Goal: Task Accomplishment & Management: Use online tool/utility

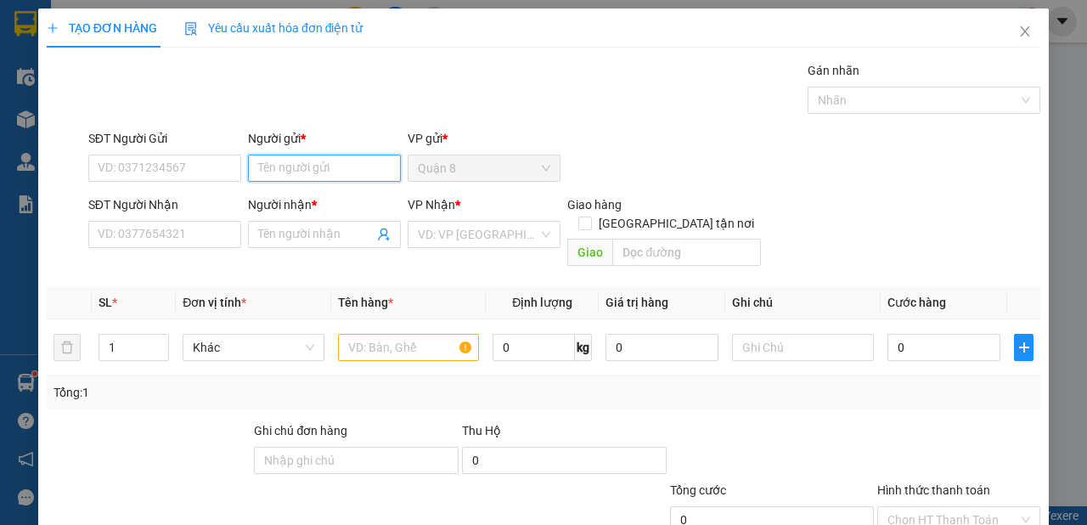
click at [340, 177] on input "Người gửi *" at bounding box center [324, 168] width 153 height 27
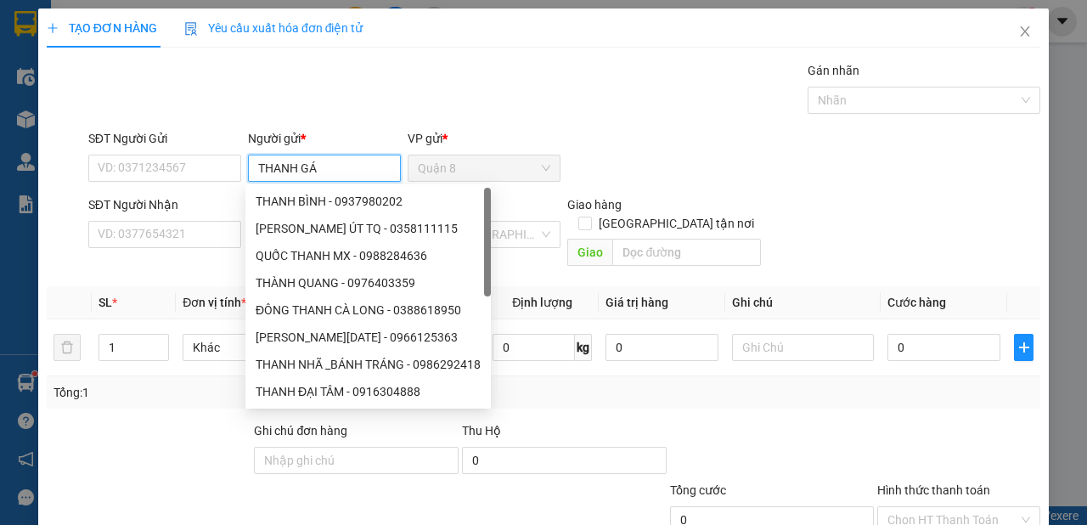
type input "THANH GÁI"
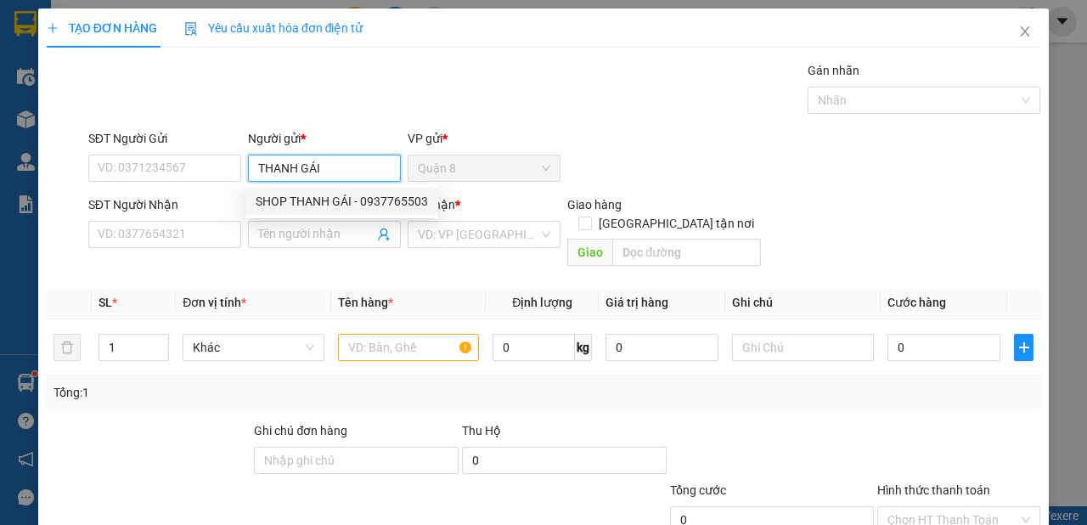
click at [316, 203] on div "SHOP THANH GÁI - 0937765503" at bounding box center [342, 201] width 172 height 19
type input "0937765503"
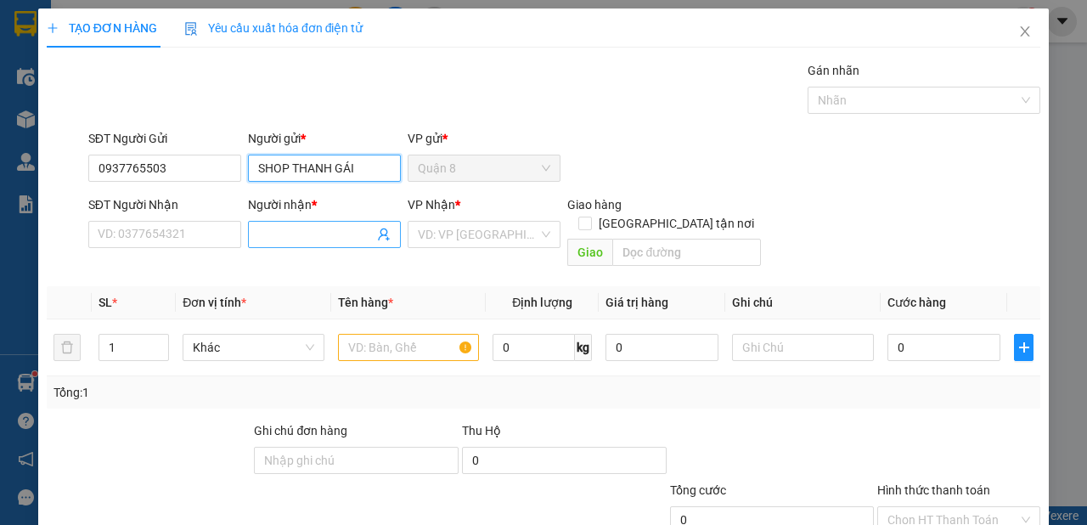
type input "SHOP THANH GÁI"
click at [379, 238] on icon "user-add" at bounding box center [384, 235] width 14 height 14
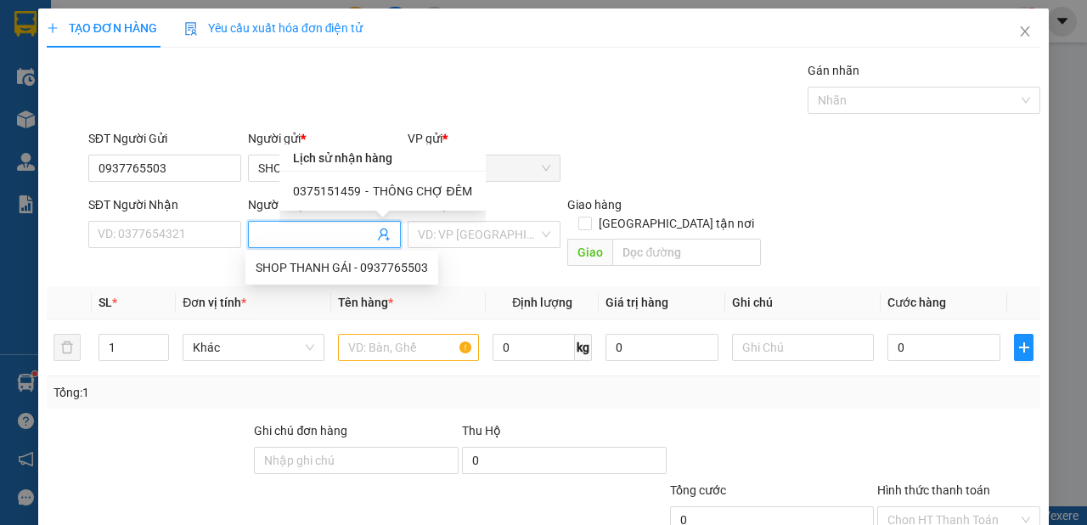
click at [390, 190] on span "THÔNG CHỢ ĐÊM" at bounding box center [422, 191] width 98 height 14
type input "0375151459"
type input "THÔNG CHỢ ĐÊM"
type input "09"
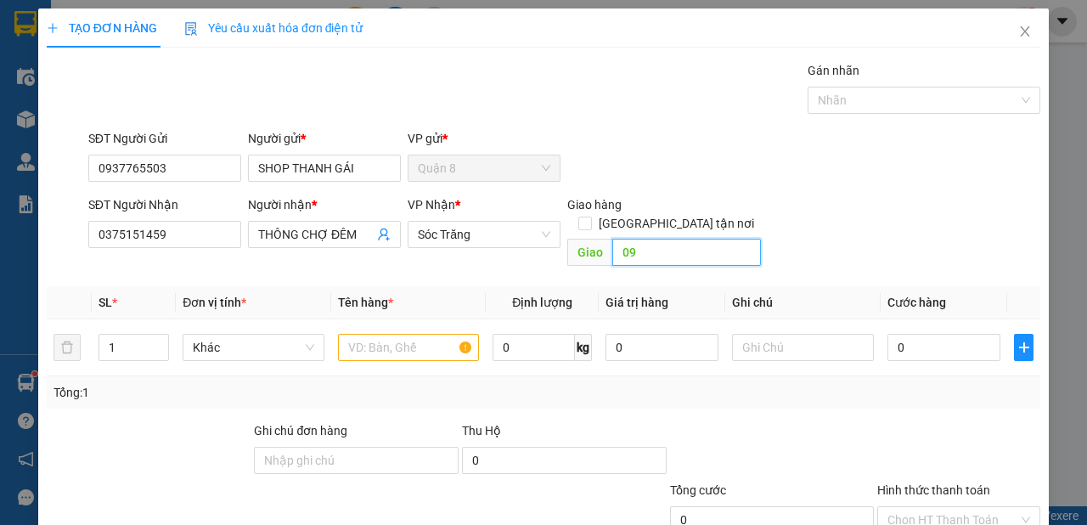
click at [632, 239] on input "09" at bounding box center [686, 252] width 148 height 27
click at [418, 335] on input "text" at bounding box center [409, 347] width 142 height 27
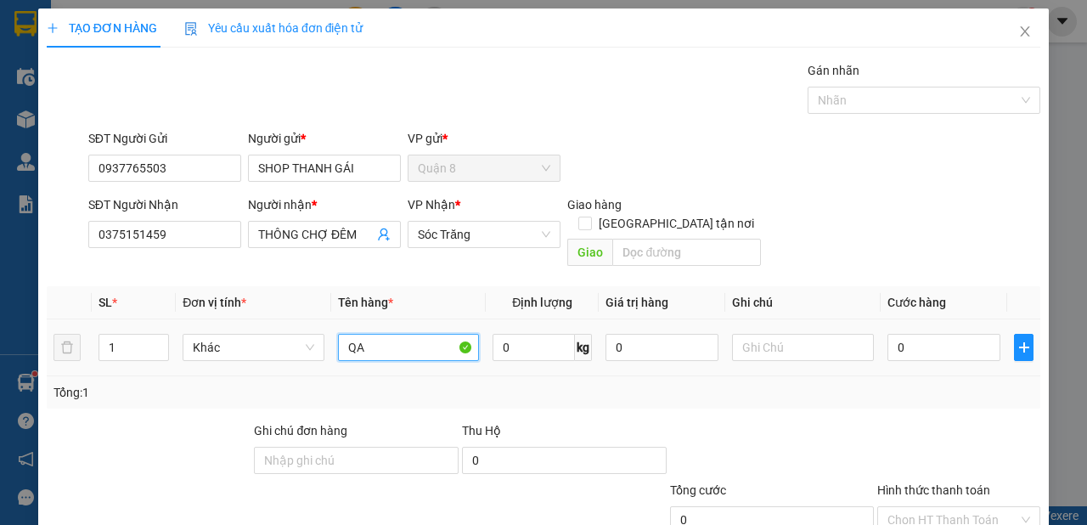
type input "QA"
type input "40"
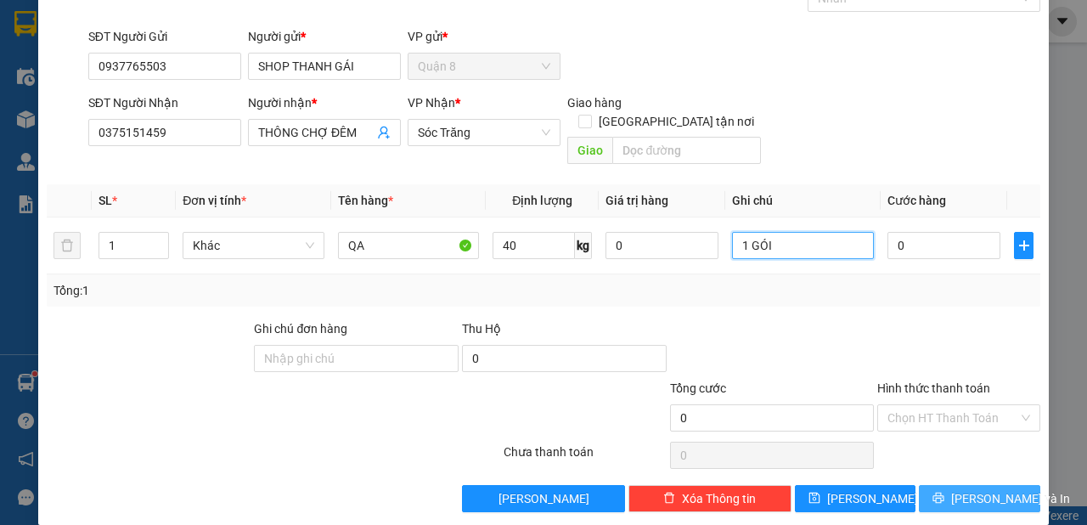
type input "1 GÓI"
click at [1005, 485] on button "[PERSON_NAME] và In" at bounding box center [979, 498] width 121 height 27
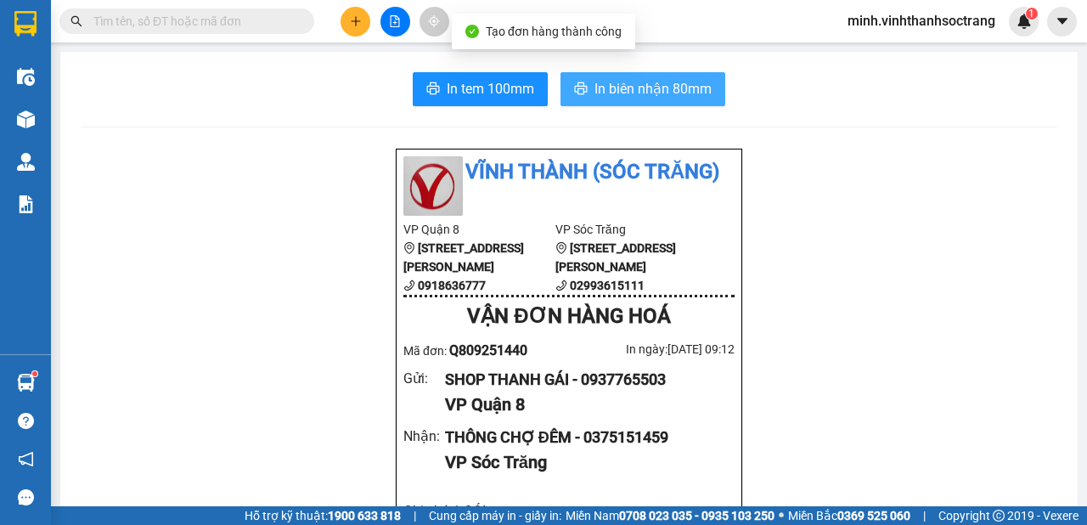
click at [682, 102] on button "In biên nhận 80mm" at bounding box center [642, 89] width 165 height 34
